Goal: Transaction & Acquisition: Purchase product/service

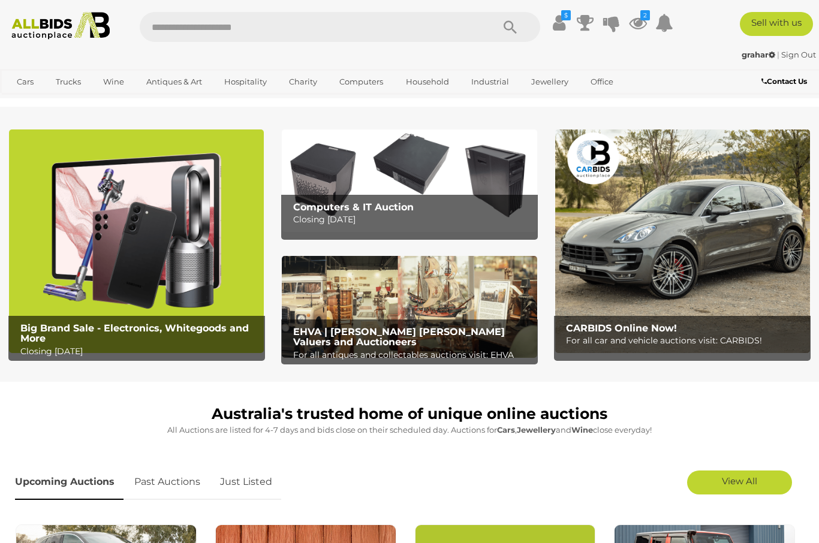
click at [150, 305] on img at bounding box center [136, 241] width 255 height 224
click at [0, 0] on span "Auctions" at bounding box center [0, 0] width 0 height 0
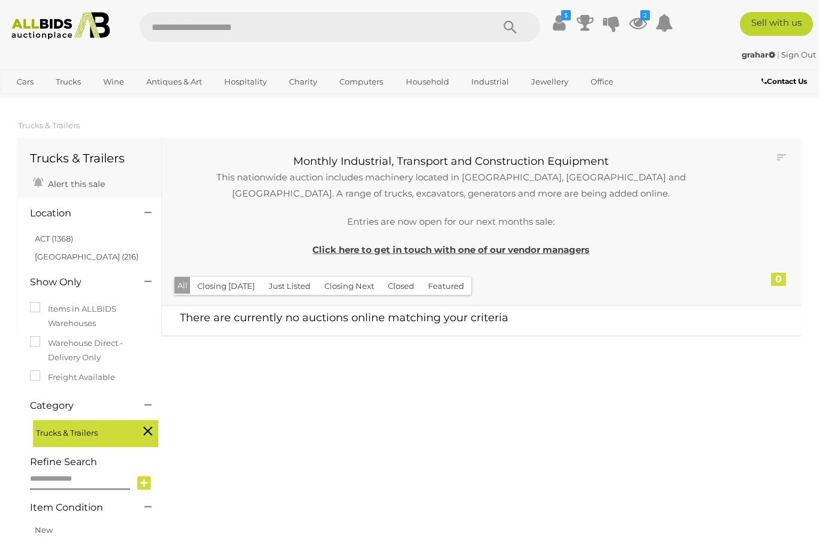
click at [0, 0] on span "Auctions" at bounding box center [0, 0] width 0 height 0
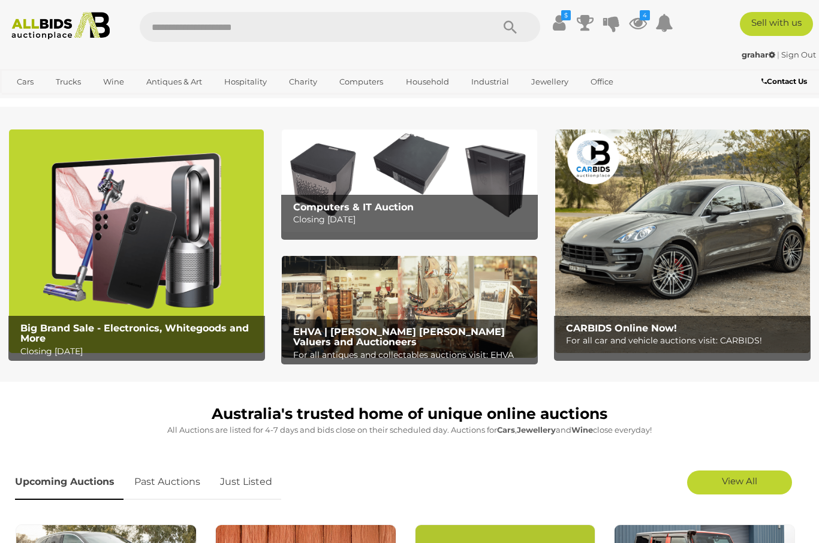
click at [0, 0] on link "View All Industrial Auctions" at bounding box center [0, 0] width 0 height 0
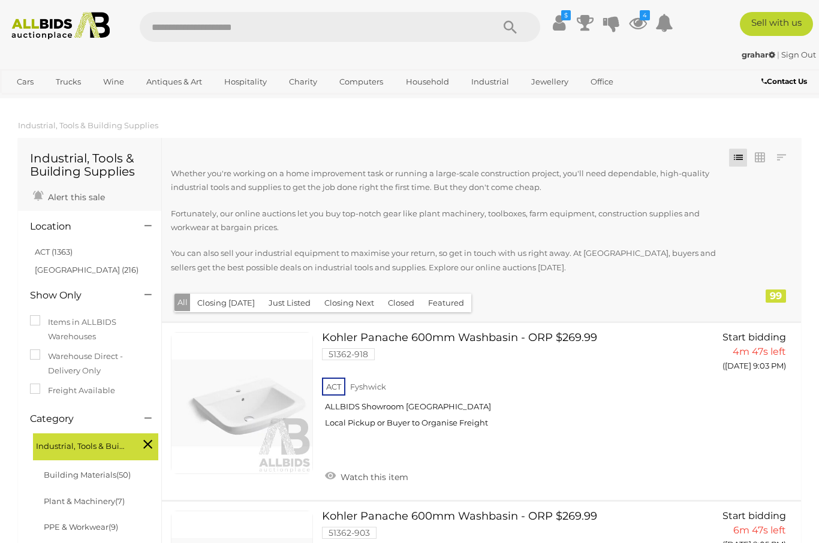
click at [107, 496] on link "Plant & Machinery (7)" at bounding box center [84, 501] width 81 height 10
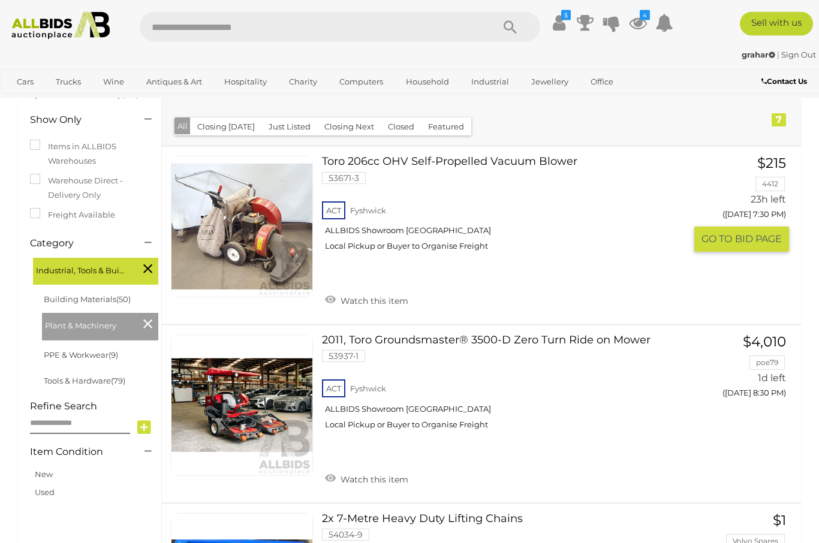
scroll to position [162, 0]
click at [323, 303] on link "Watch this item" at bounding box center [366, 300] width 89 height 18
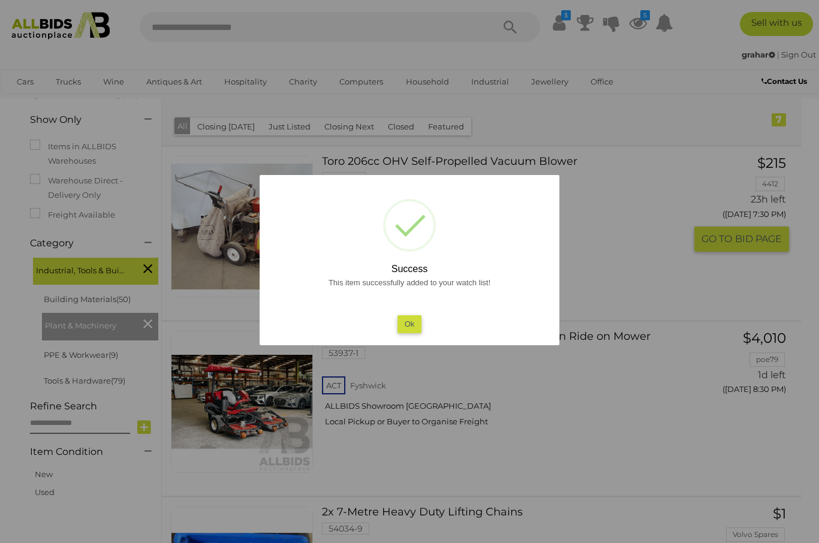
click at [404, 333] on button "Ok" at bounding box center [409, 323] width 25 height 17
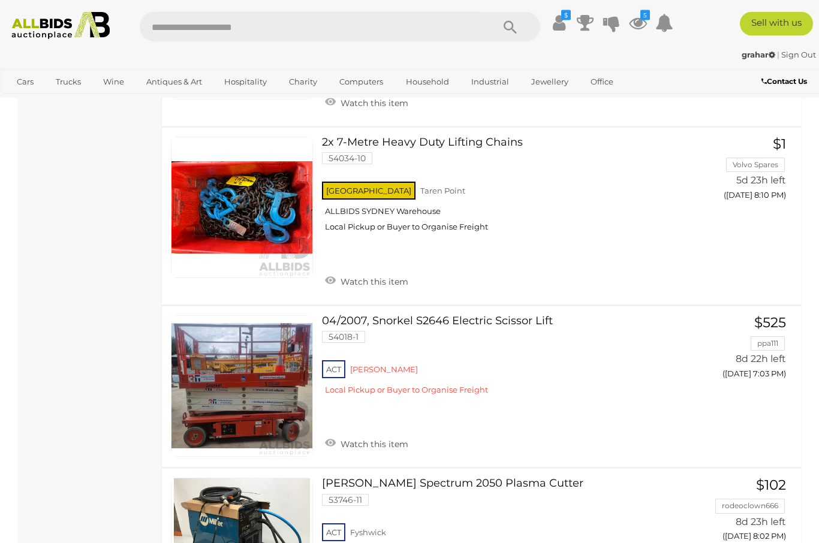
scroll to position [899, 0]
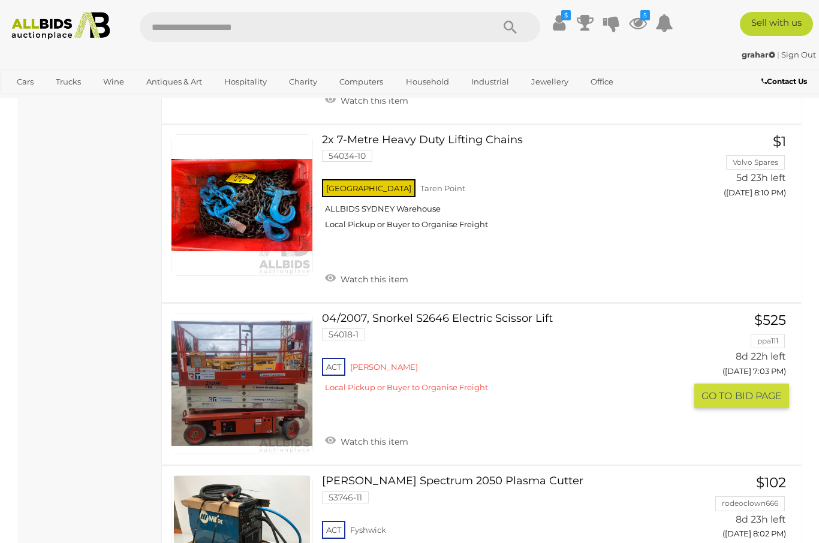
click at [326, 432] on link "Watch this item" at bounding box center [366, 441] width 89 height 18
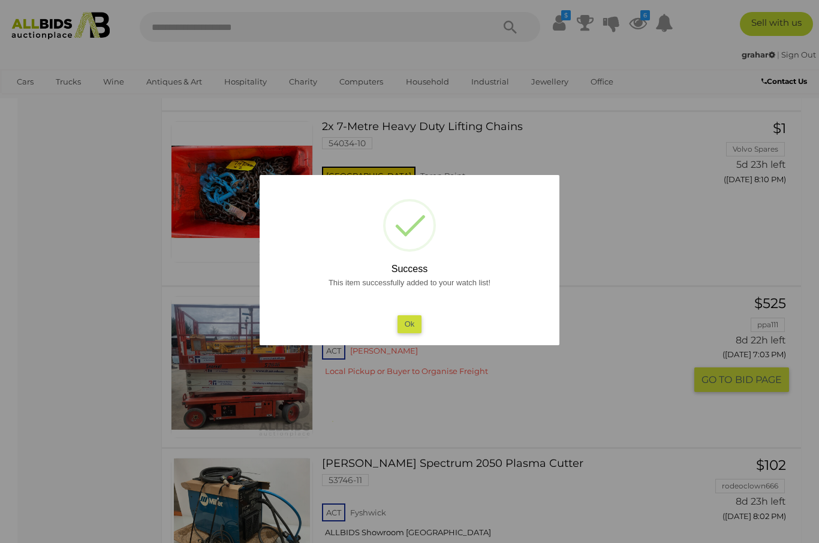
click at [408, 333] on button "Ok" at bounding box center [409, 323] width 25 height 17
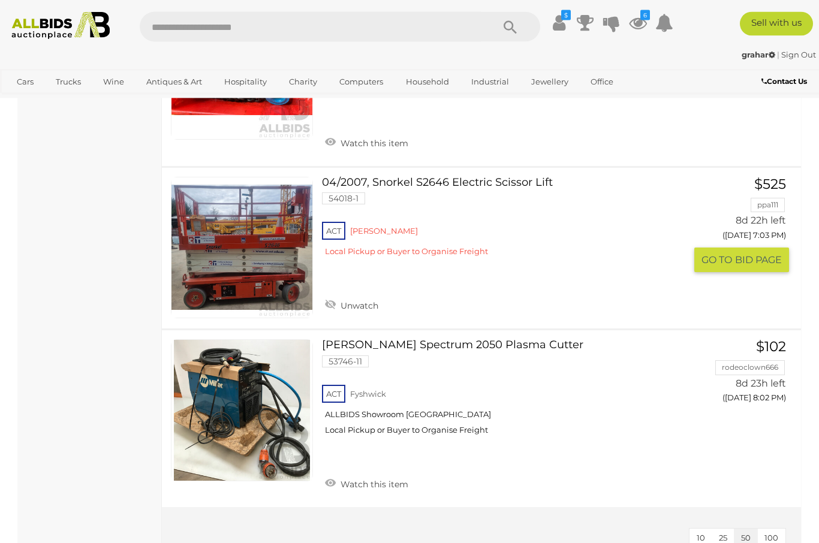
scroll to position [1035, 0]
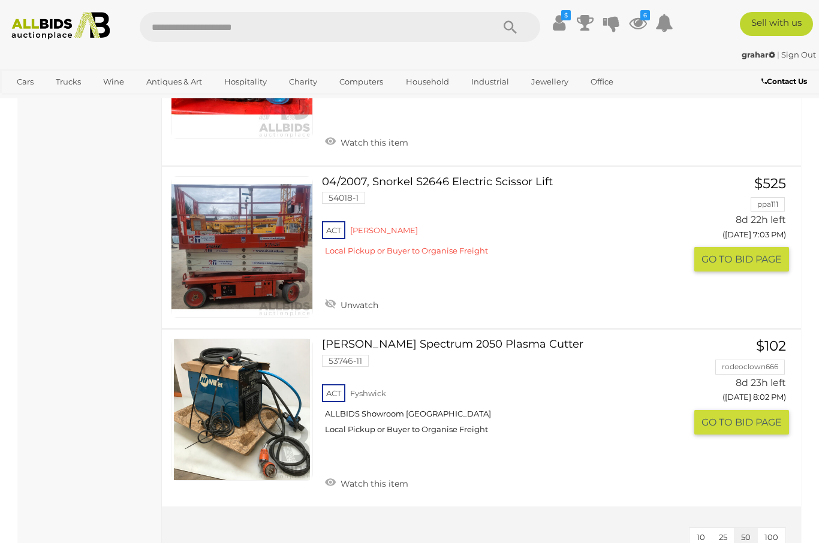
click at [331, 474] on link "Watch this item" at bounding box center [366, 483] width 89 height 18
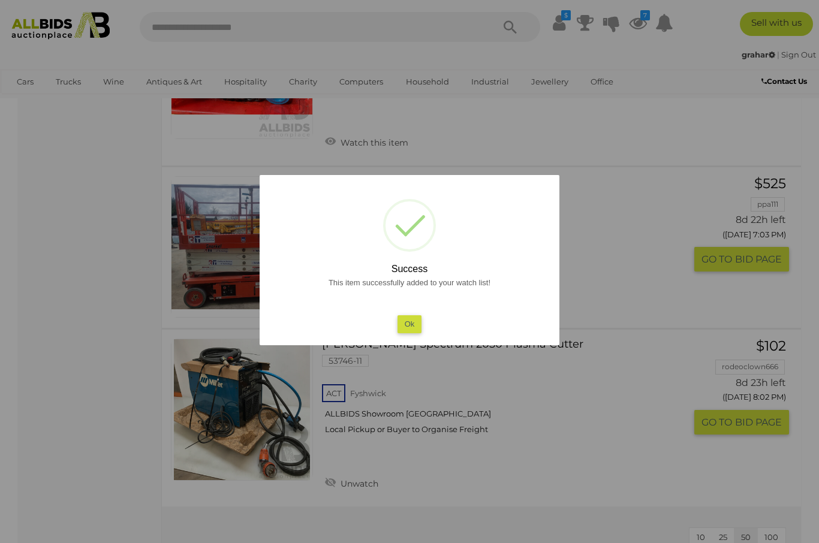
click at [401, 333] on button "Ok" at bounding box center [409, 323] width 25 height 17
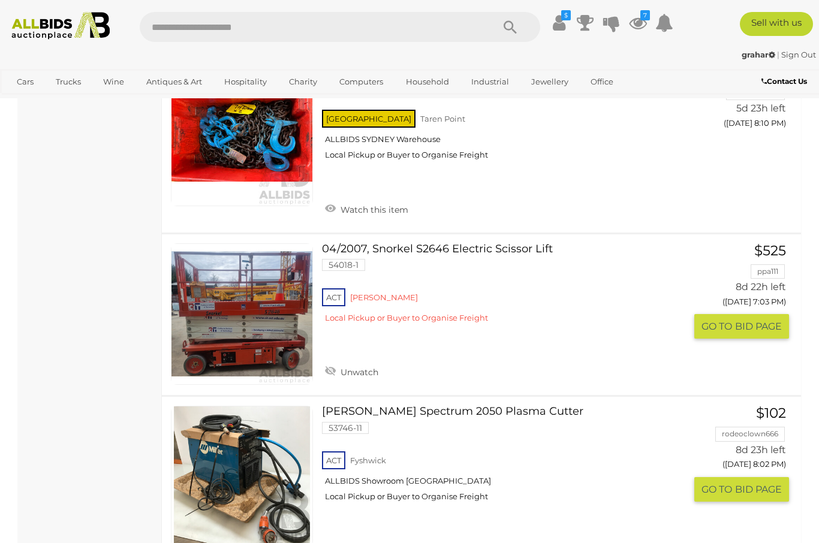
scroll to position [932, 0]
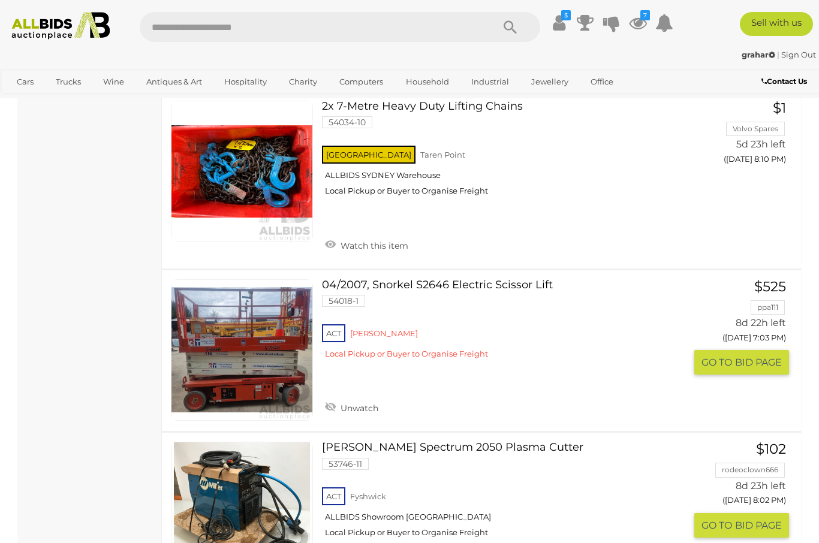
click at [267, 338] on link at bounding box center [242, 350] width 142 height 142
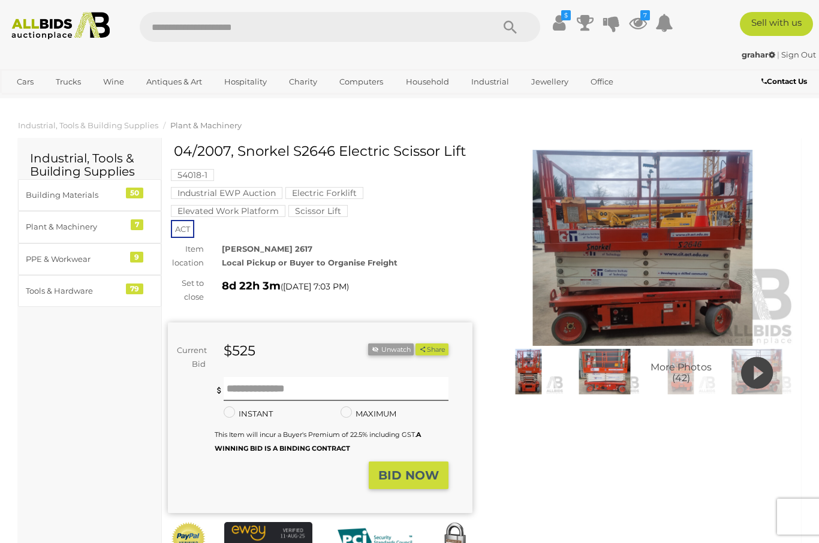
click at [684, 371] on span "More Photos (42)" at bounding box center [680, 372] width 61 height 21
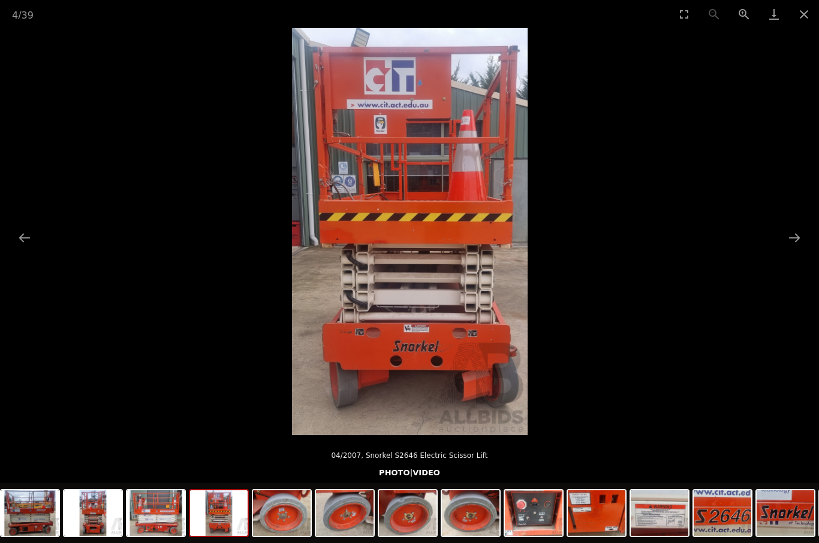
click at [788, 242] on button "Next slide" at bounding box center [794, 237] width 25 height 23
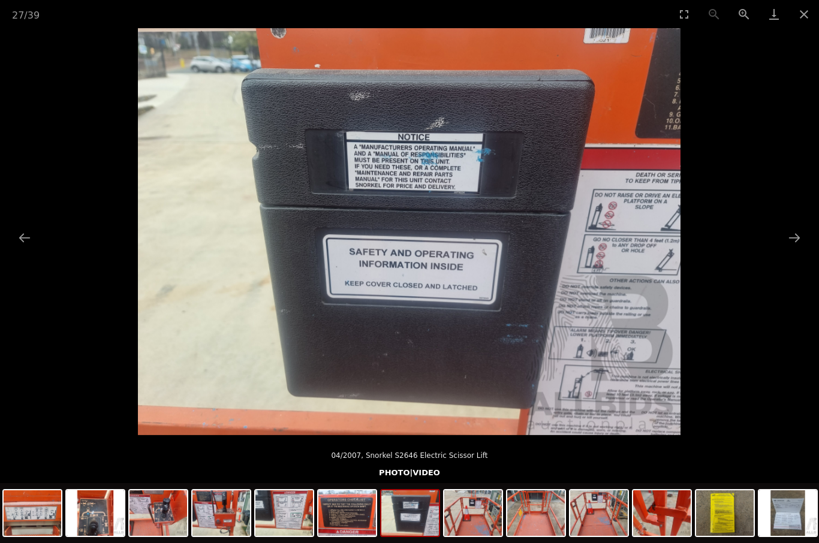
click at [802, 15] on button "Close gallery" at bounding box center [804, 14] width 30 height 28
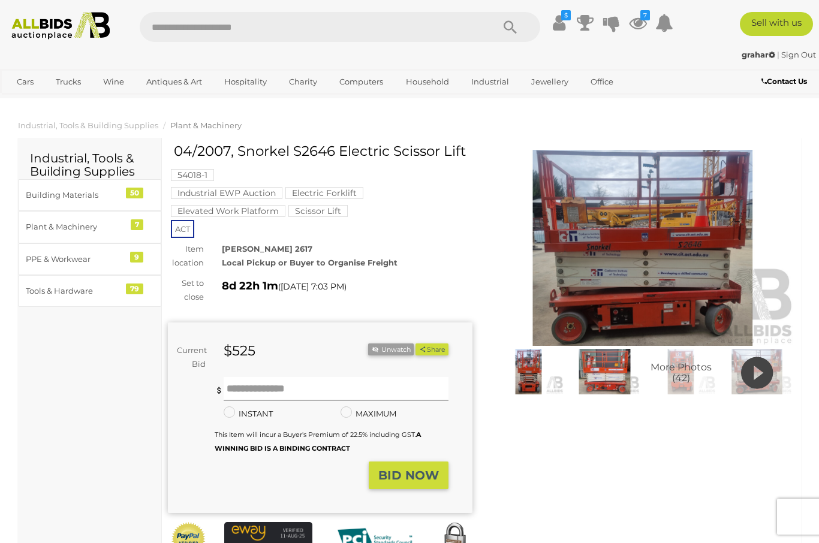
click at [345, 387] on input "text" at bounding box center [336, 389] width 225 height 24
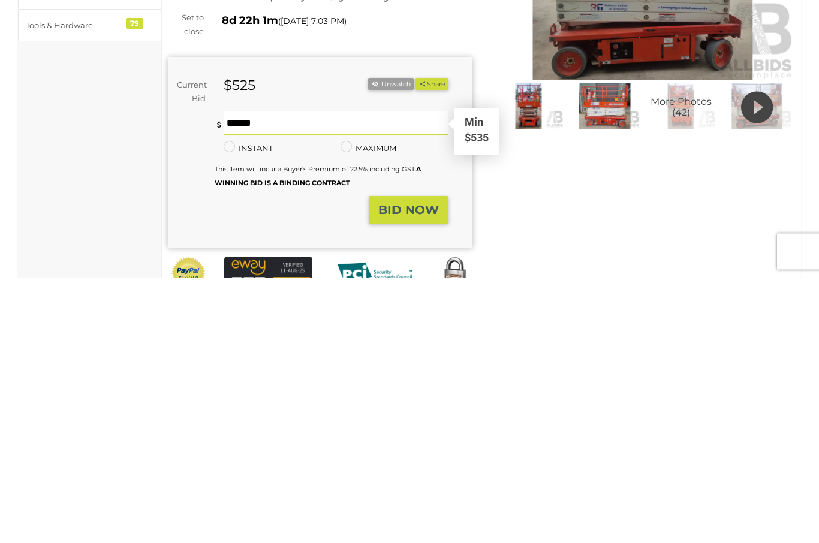
type input "****"
click at [409, 468] on strong "BID NOW" at bounding box center [408, 475] width 61 height 14
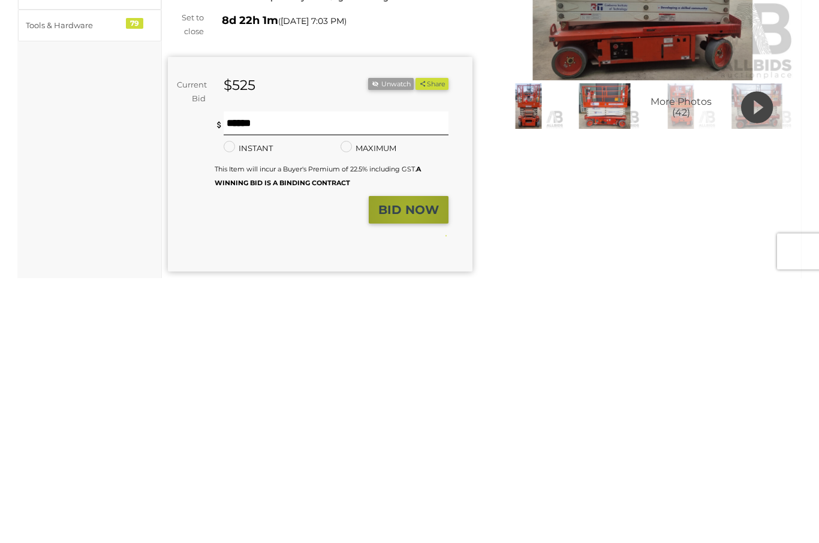
scroll to position [266, 0]
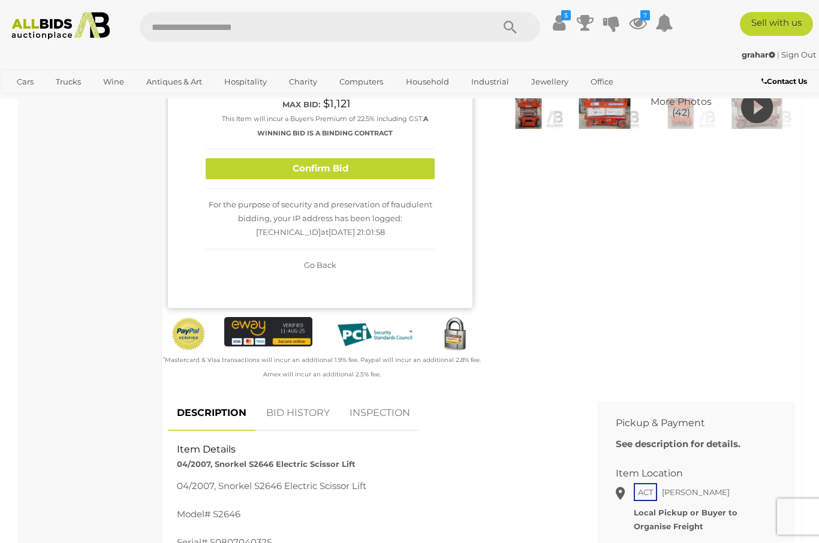
click at [378, 158] on button "Confirm Bid" at bounding box center [320, 168] width 229 height 21
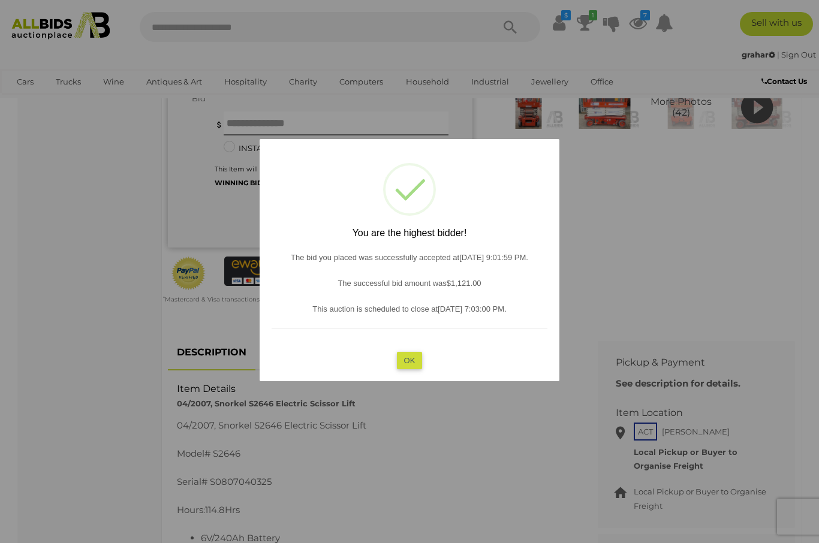
click at [408, 368] on button "OK" at bounding box center [410, 360] width 26 height 17
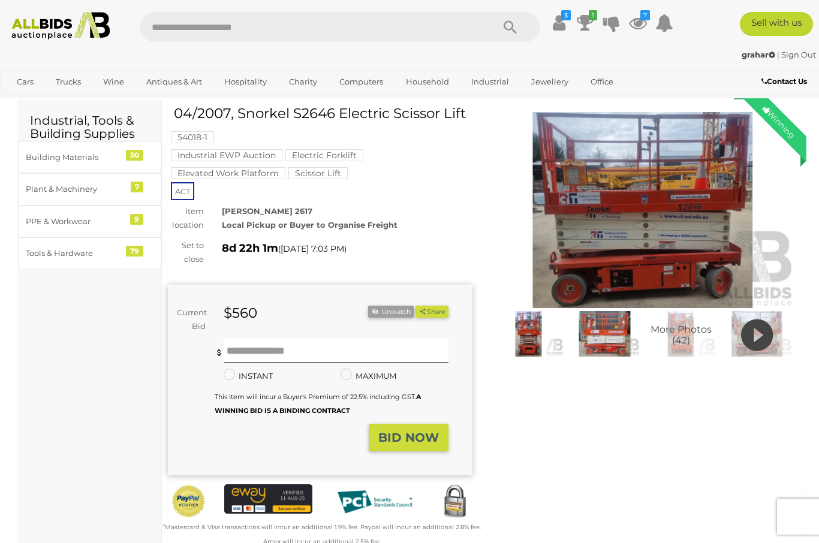
scroll to position [0, 0]
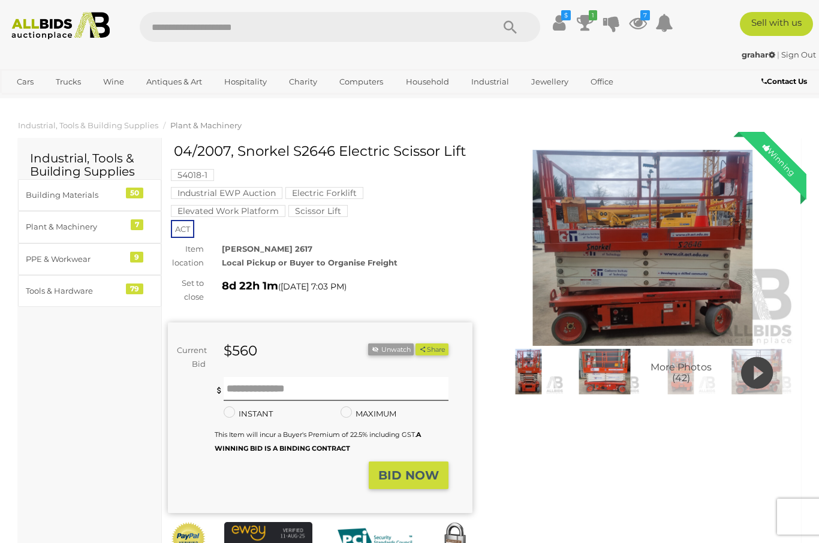
click at [83, 203] on link "Building Materials 50" at bounding box center [89, 195] width 143 height 32
